Goal: Information Seeking & Learning: Check status

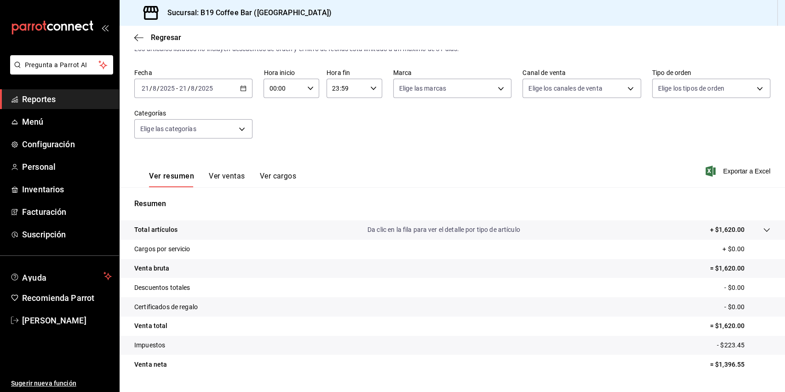
scroll to position [49, 0]
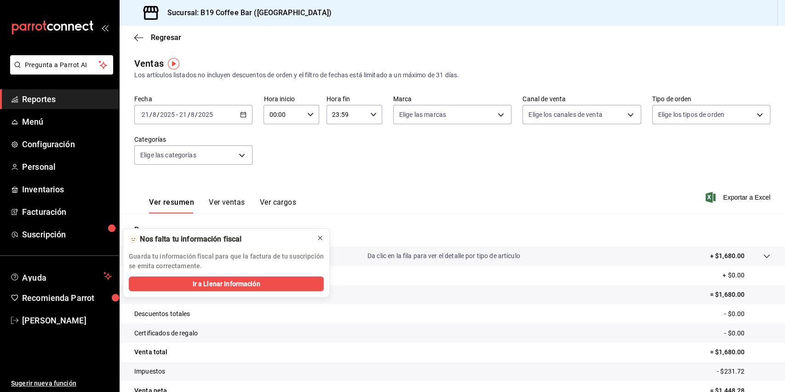
click at [317, 234] on icon at bounding box center [319, 237] width 7 height 7
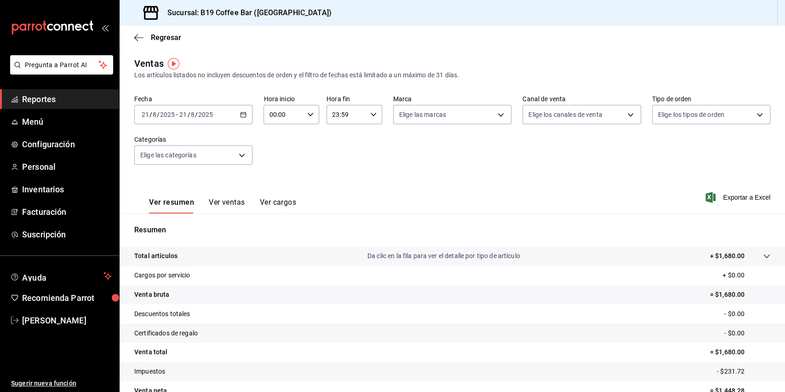
click at [442, 253] on p "Da clic en la fila para ver el detalle por tipo de artículo" at bounding box center [443, 256] width 153 height 10
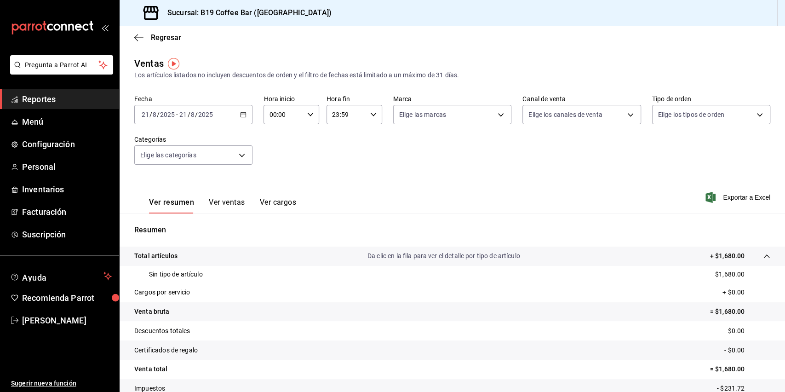
click at [443, 255] on p "Da clic en la fila para ver el detalle por tipo de artículo" at bounding box center [443, 256] width 153 height 10
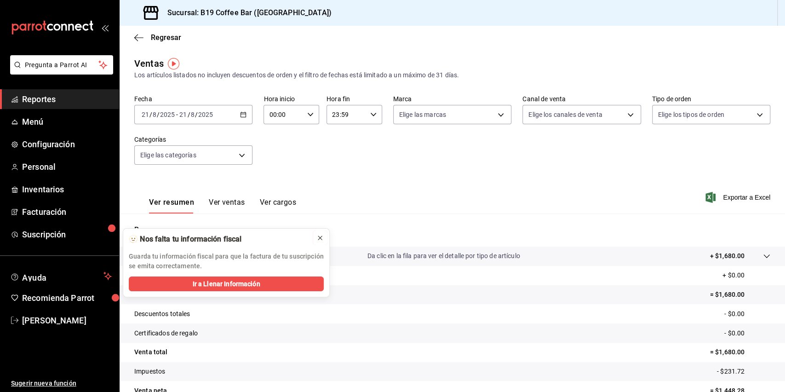
click at [321, 233] on div at bounding box center [319, 237] width 7 height 9
